Goal: Transaction & Acquisition: Book appointment/travel/reservation

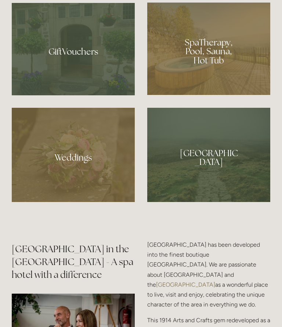
scroll to position [640, 0]
click at [214, 90] on div at bounding box center [208, 49] width 123 height 93
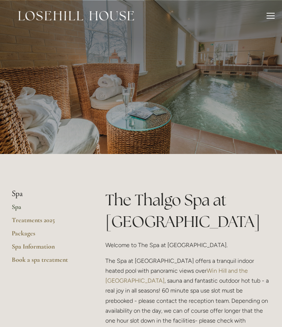
click at [21, 233] on link "Packages" at bounding box center [47, 235] width 70 height 13
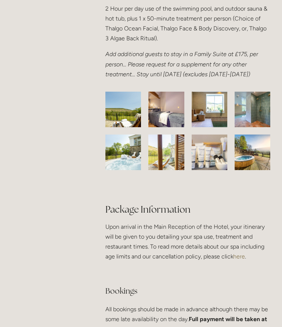
scroll to position [1327, 0]
click at [236, 253] on link "here" at bounding box center [239, 256] width 12 height 7
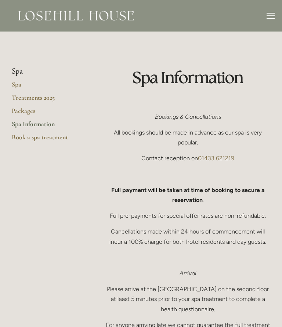
click at [25, 100] on link "Treatments 2025" at bounding box center [47, 100] width 70 height 13
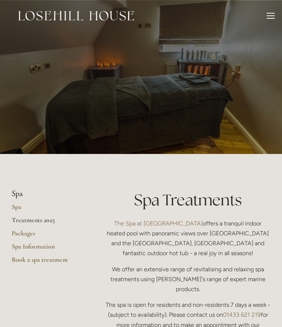
click at [21, 237] on link "Packages" at bounding box center [47, 235] width 70 height 13
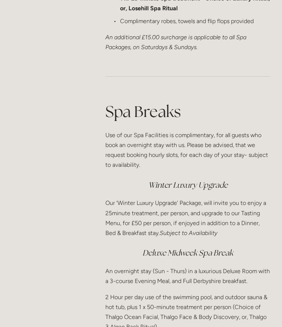
scroll to position [1038, 0]
